Goal: Find specific page/section: Find specific page/section

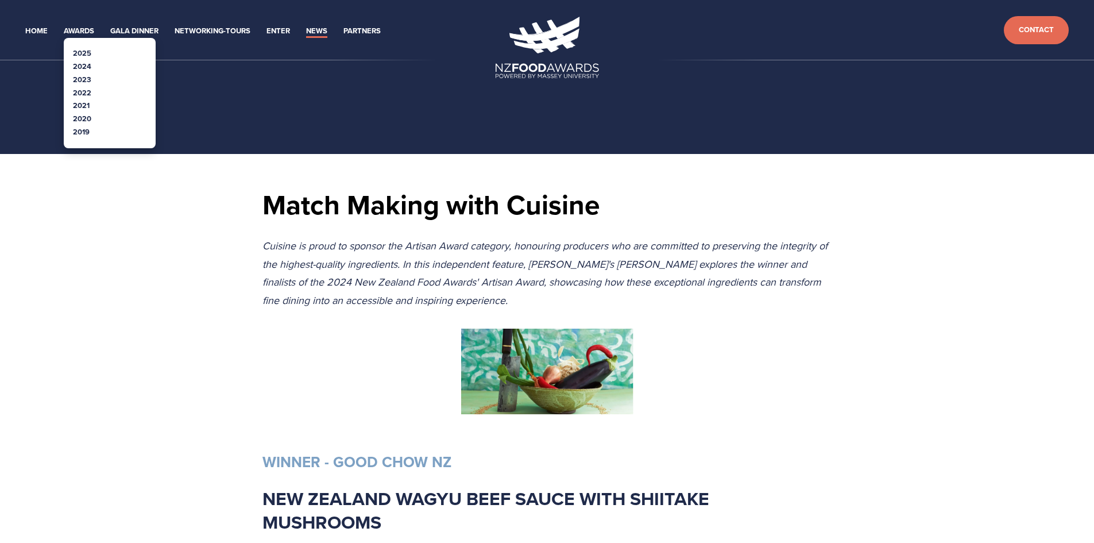
click at [75, 52] on link "2025" at bounding box center [82, 53] width 18 height 11
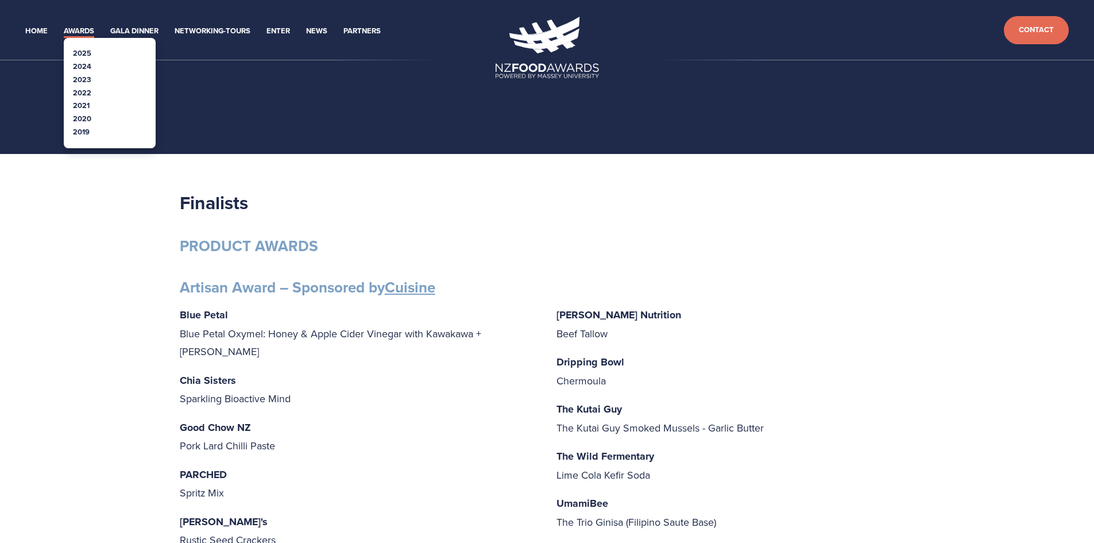
click at [79, 65] on link "2024" at bounding box center [82, 66] width 18 height 11
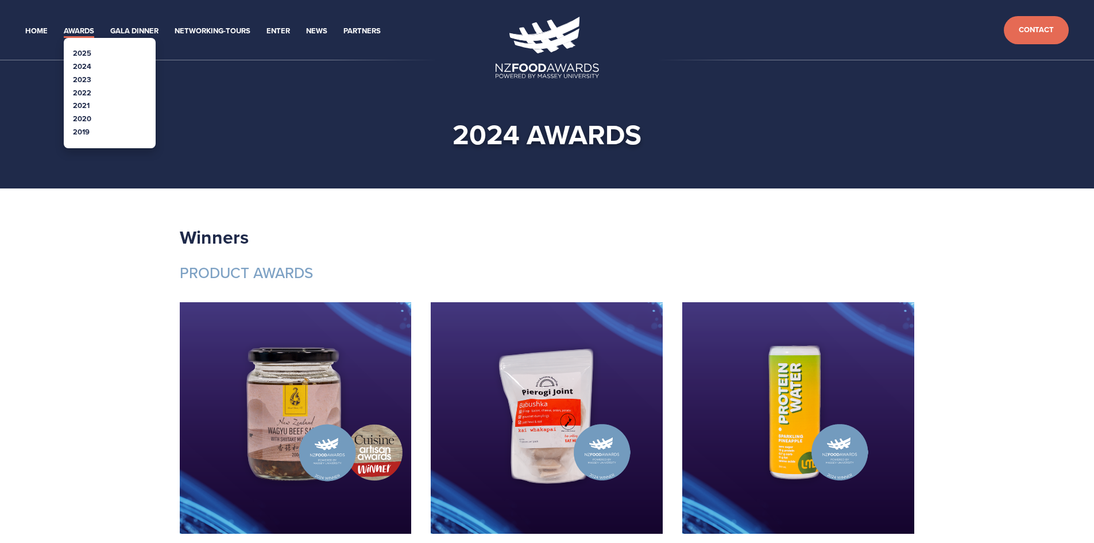
click at [87, 51] on link "2025" at bounding box center [82, 53] width 18 height 11
